Goal: Navigation & Orientation: Find specific page/section

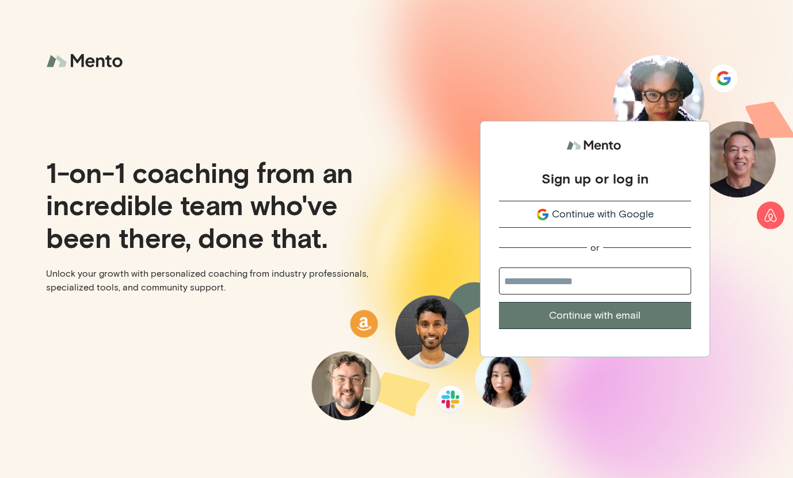
click at [583, 212] on span "Continue with Google" at bounding box center [603, 214] width 102 height 16
click at [577, 211] on span "Continue with Google" at bounding box center [603, 214] width 102 height 16
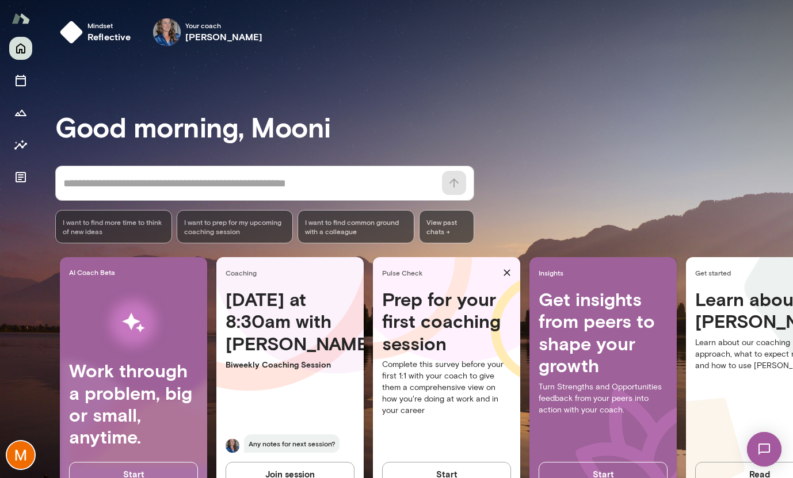
scroll to position [40, 0]
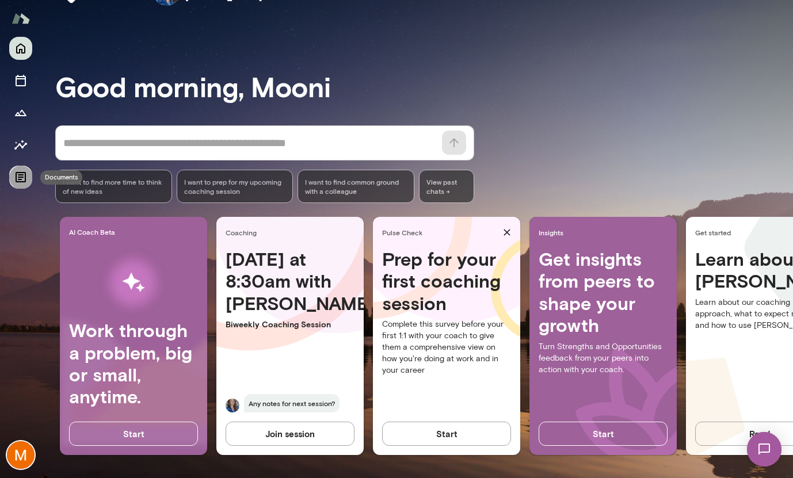
click at [17, 176] on icon "Documents" at bounding box center [21, 177] width 14 height 14
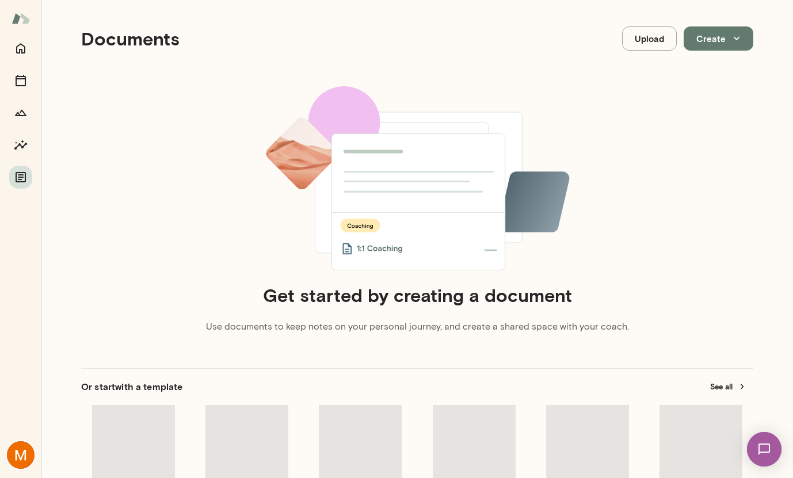
scroll to position [114, 0]
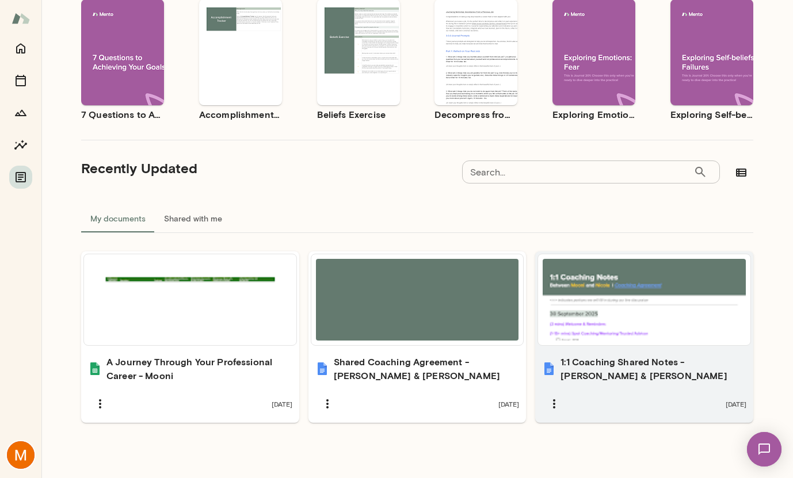
click at [678, 283] on div at bounding box center [643, 300] width 203 height 82
